Goal: Task Accomplishment & Management: Manage account settings

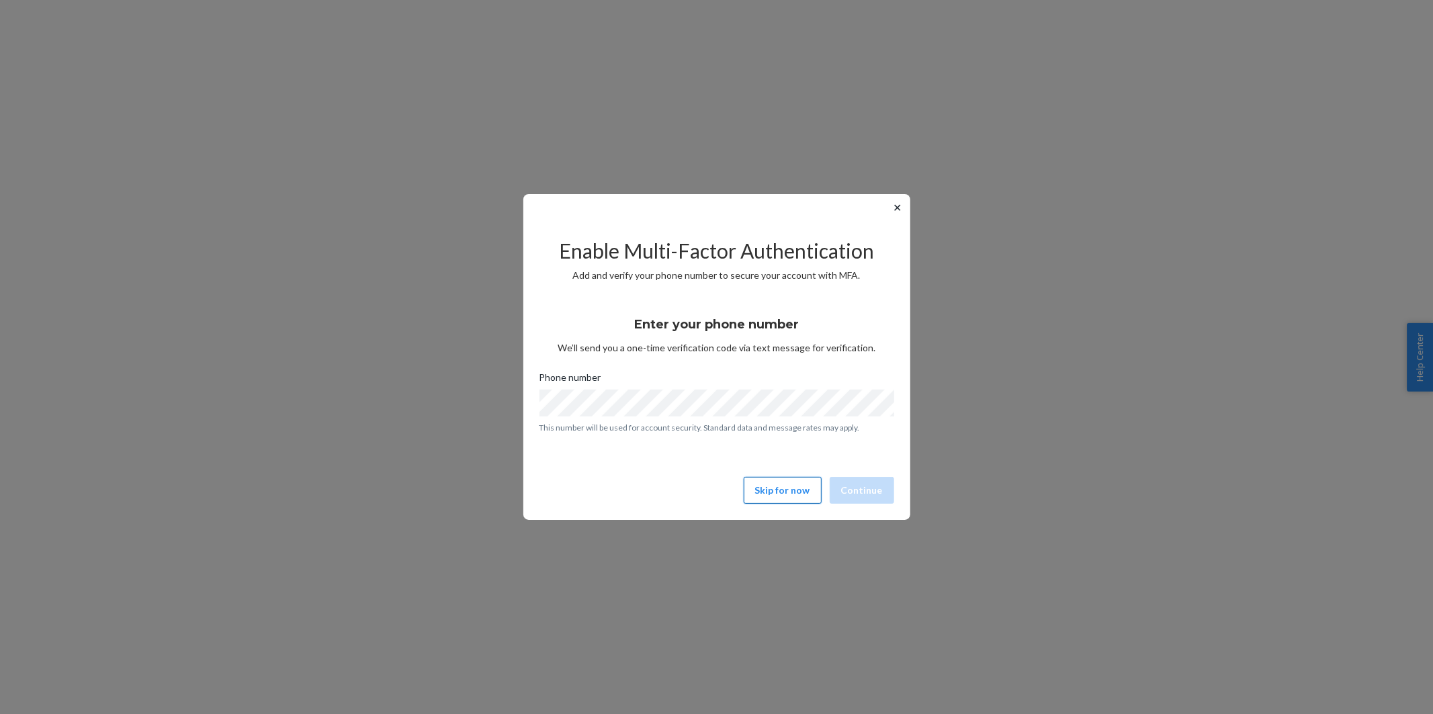
click at [780, 500] on button "Skip for now" at bounding box center [783, 490] width 78 height 27
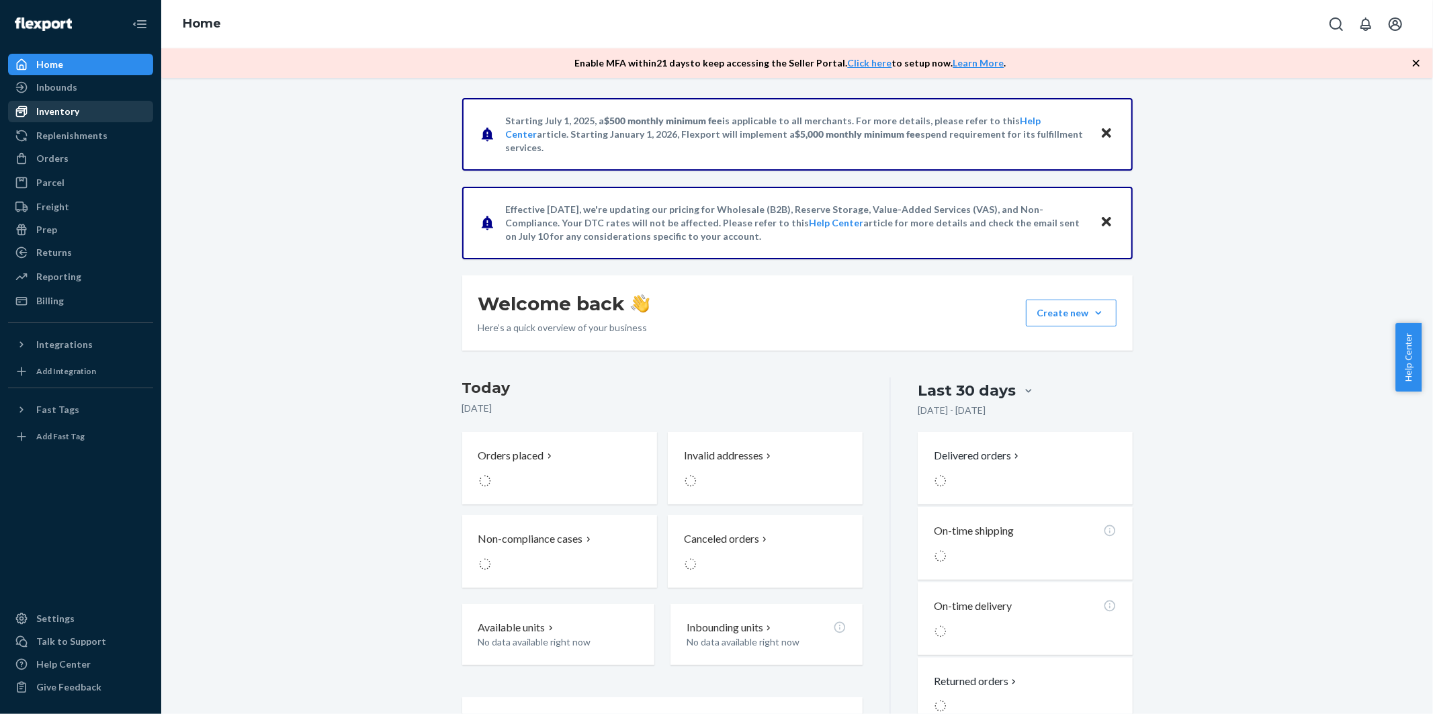
click at [59, 109] on div "Inventory" at bounding box center [57, 111] width 43 height 13
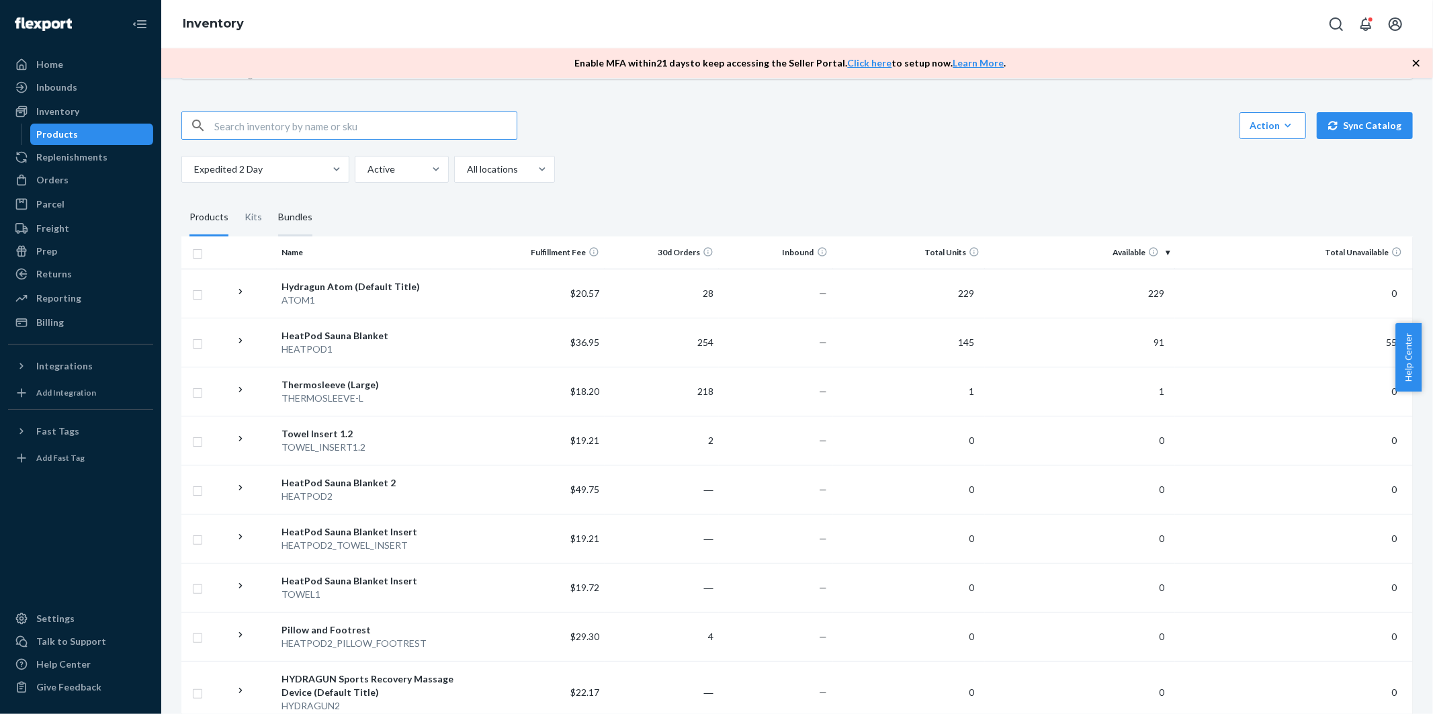
scroll to position [75, 0]
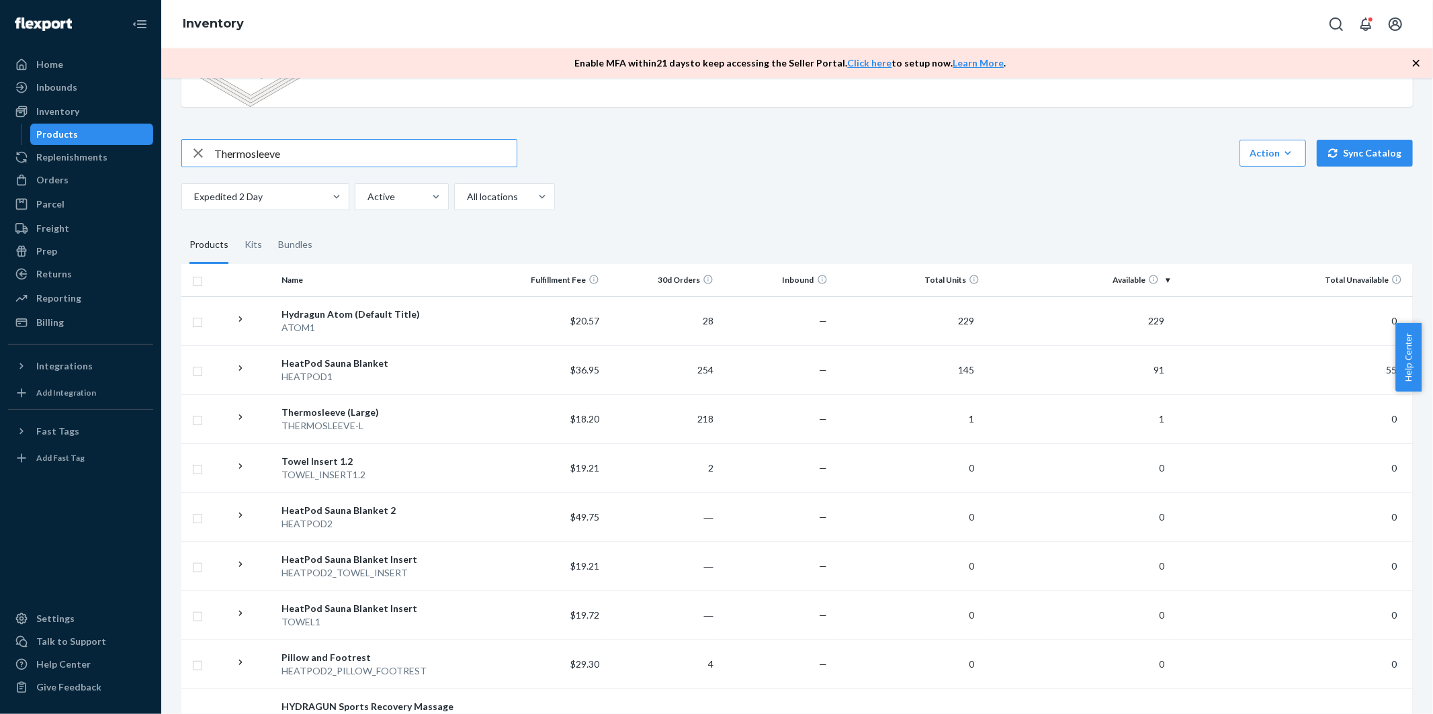
type input "Thermosleeve"
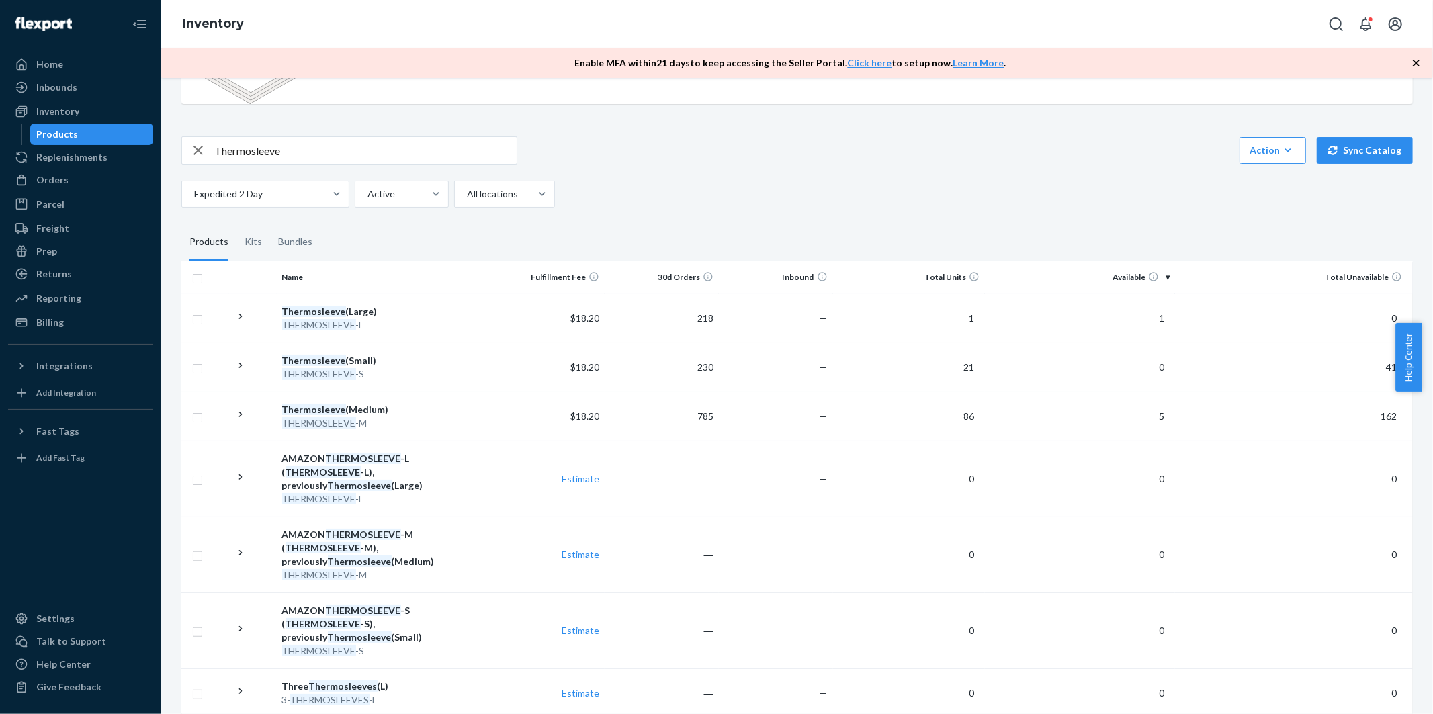
scroll to position [149, 0]
